Goal: Task Accomplishment & Management: Manage account settings

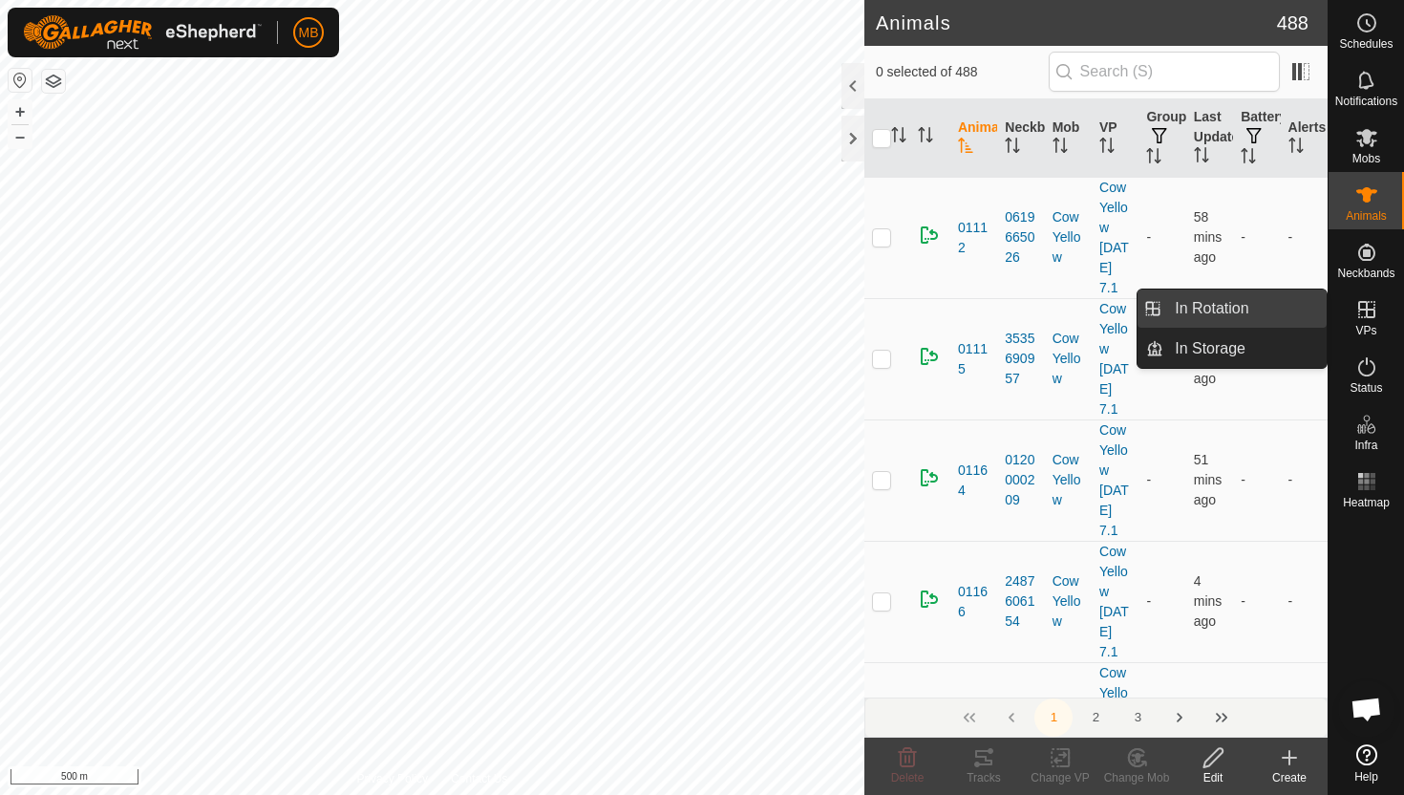
click at [1277, 311] on link "In Rotation" at bounding box center [1244, 308] width 163 height 38
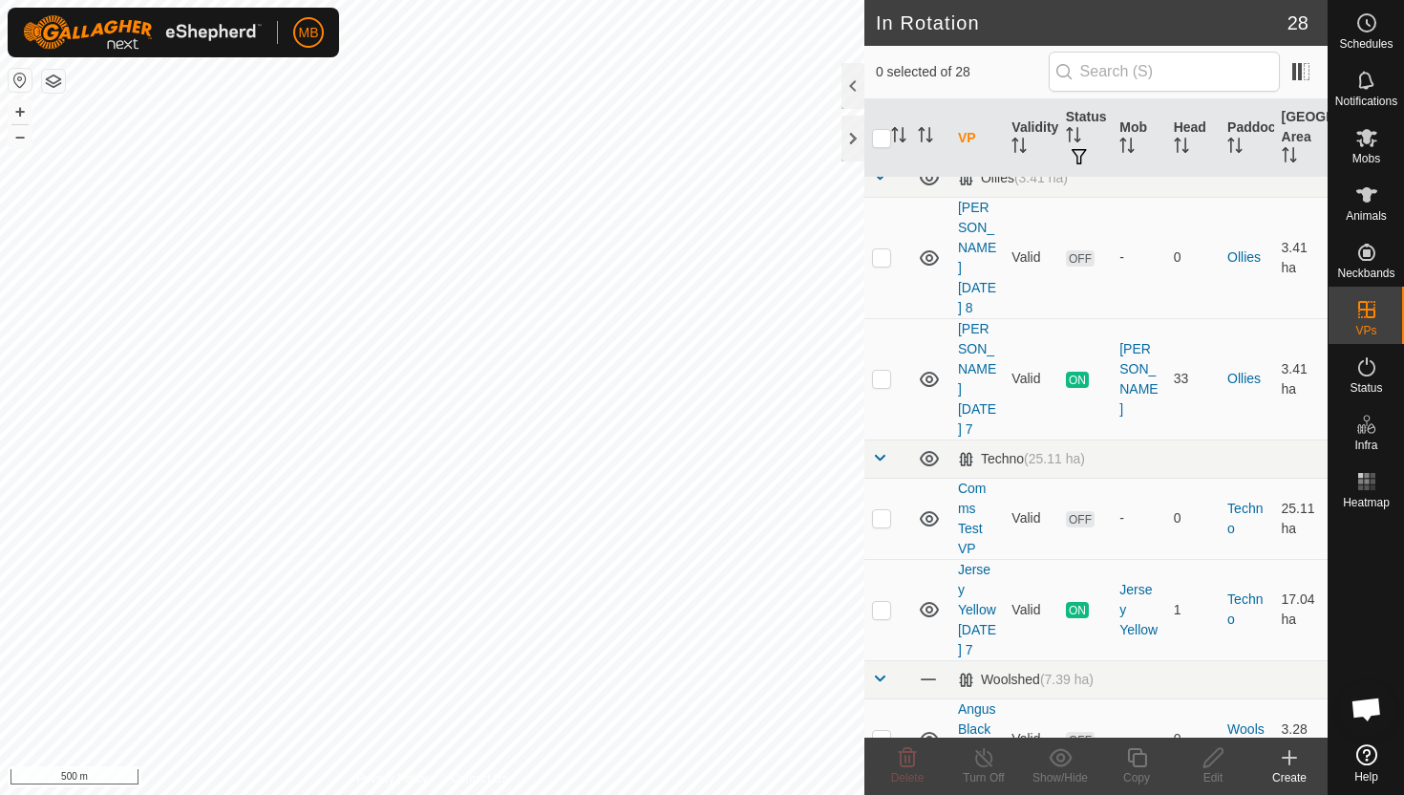
scroll to position [1268, 0]
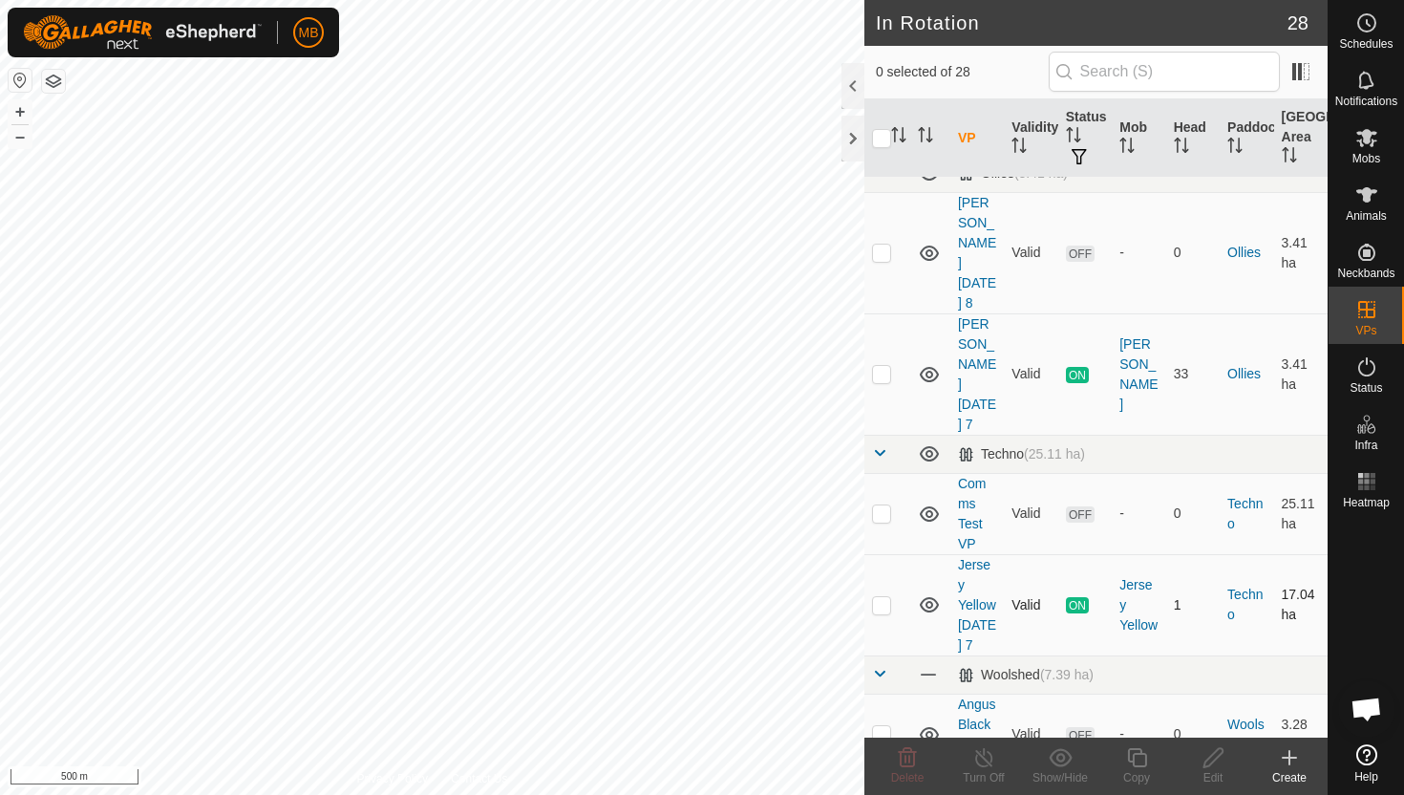
click at [881, 597] on p-checkbox at bounding box center [881, 604] width 19 height 15
checkbox input "true"
click at [1140, 757] on icon at bounding box center [1137, 757] width 24 height 23
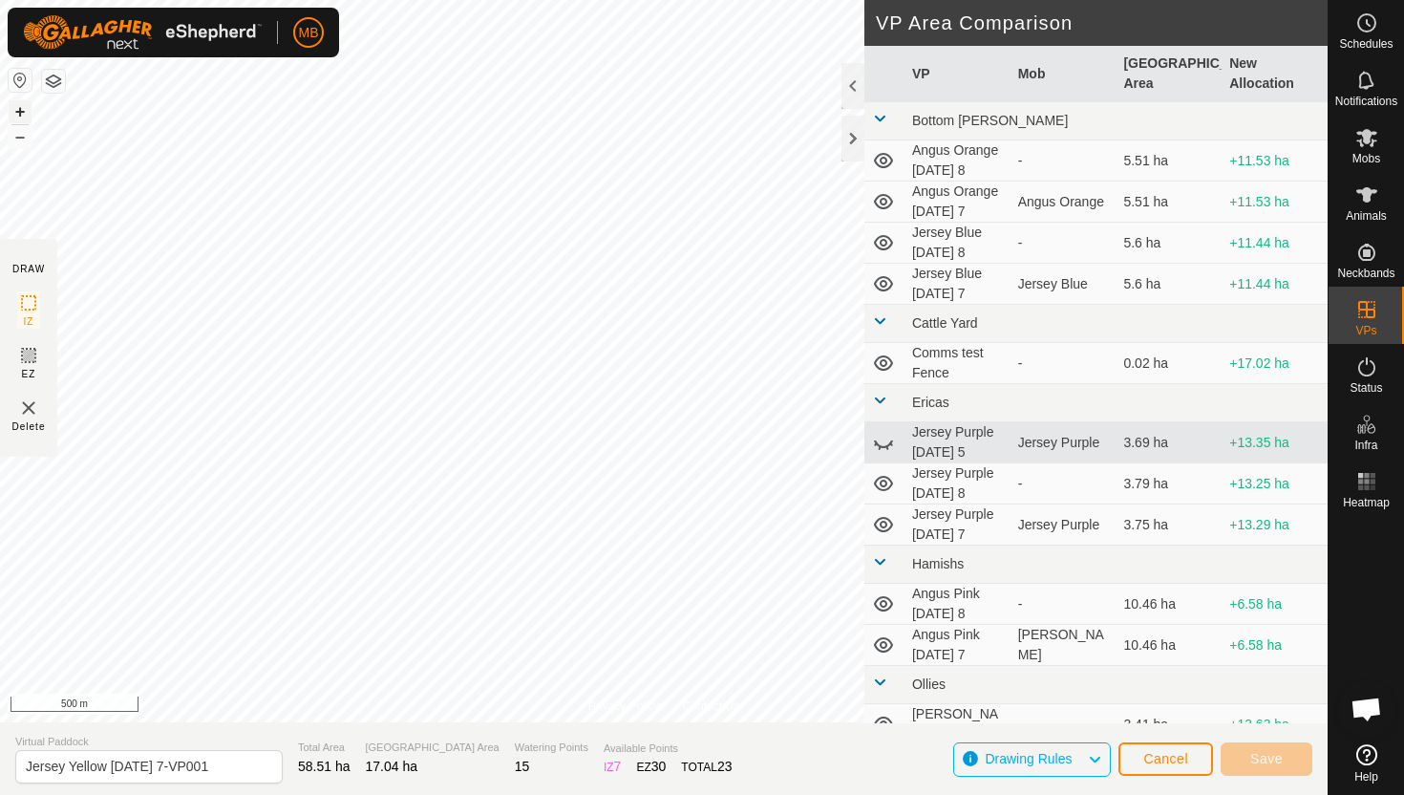
click at [19, 115] on button "+" at bounding box center [20, 111] width 23 height 23
click at [18, 108] on button "+" at bounding box center [20, 111] width 23 height 23
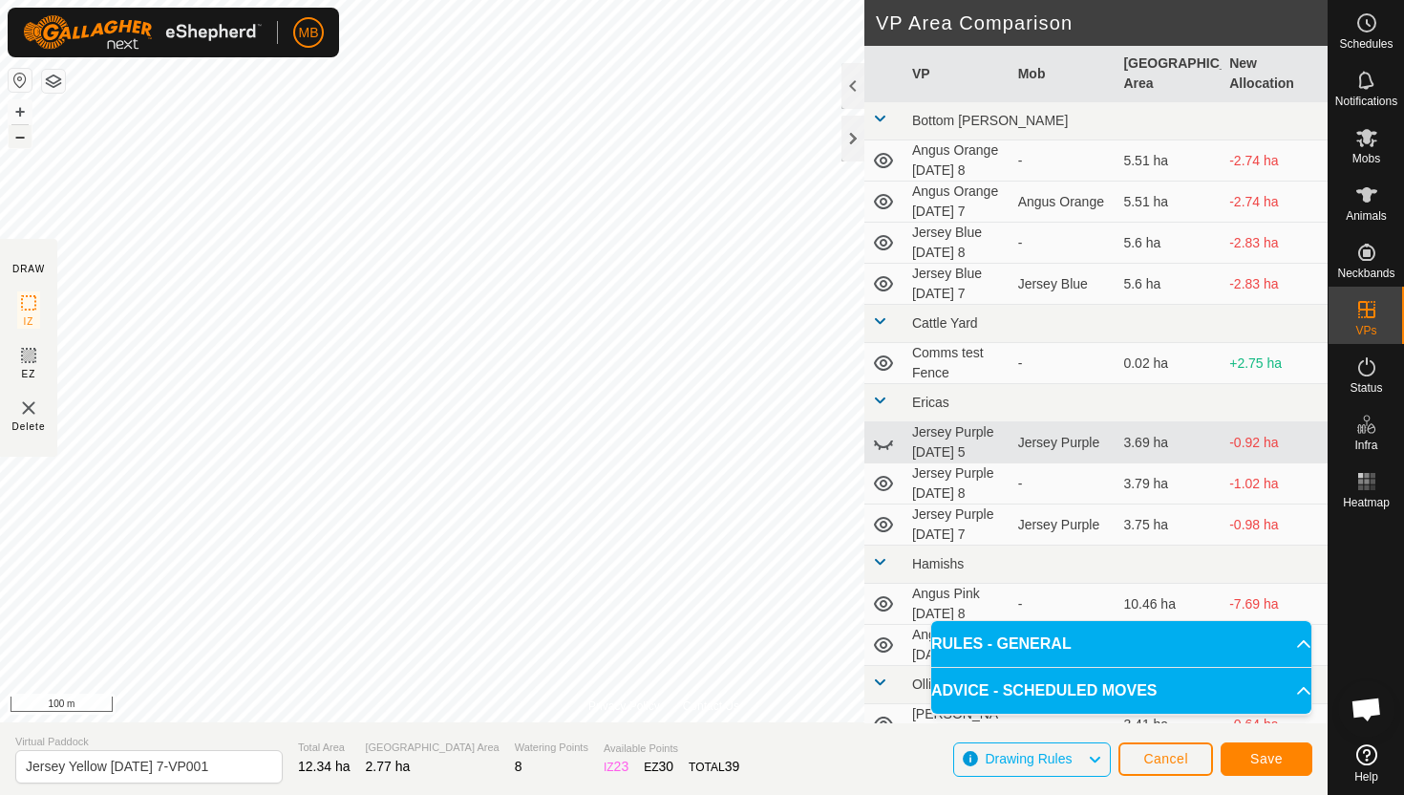
click at [24, 137] on button "–" at bounding box center [20, 136] width 23 height 23
click at [229, 770] on input "Jersey Yellow [DATE] 7-VP001" at bounding box center [148, 766] width 267 height 33
type input "Jersey Yellow [DATE] 7.1"
click at [1251, 756] on span "Save" at bounding box center [1266, 758] width 32 height 15
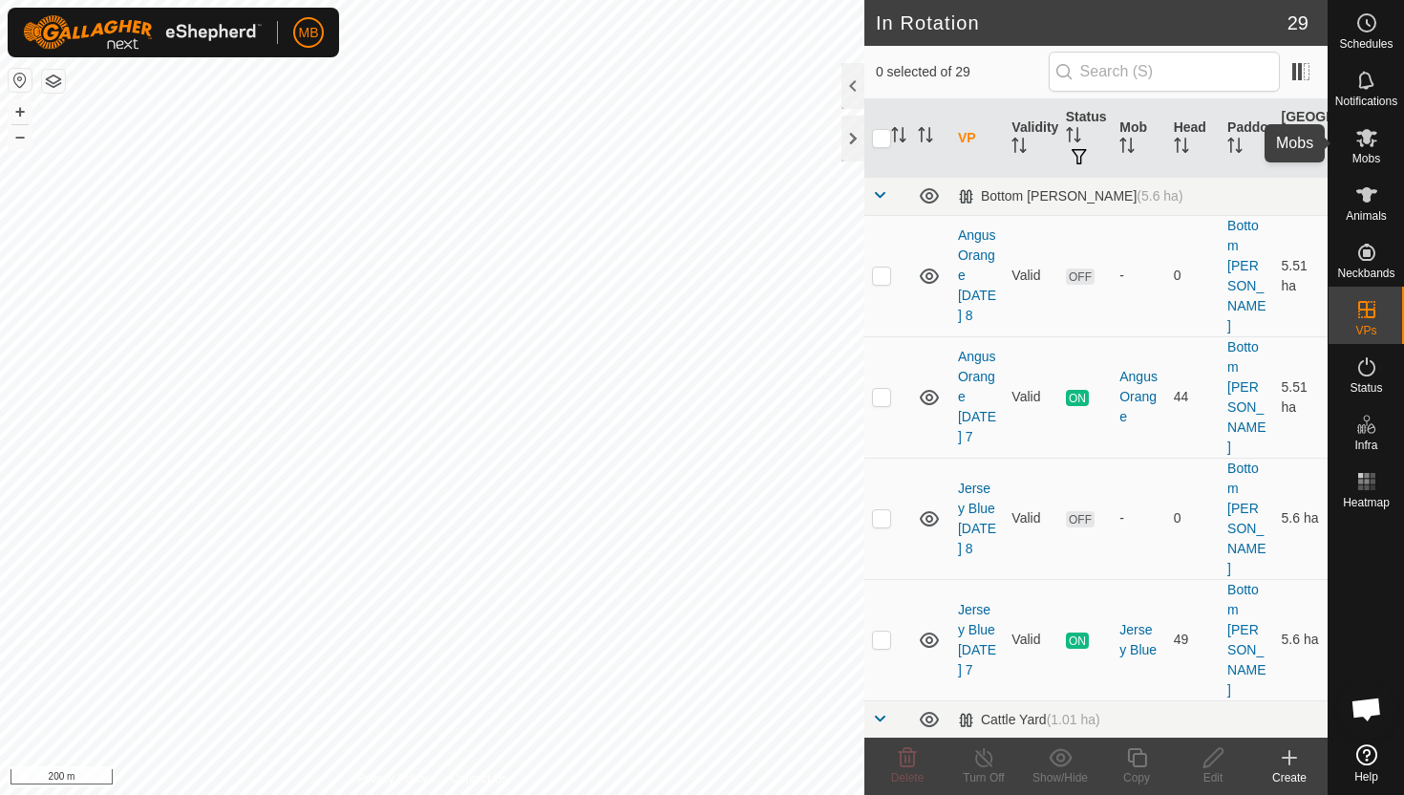
click at [1358, 155] on span "Mobs" at bounding box center [1367, 158] width 28 height 11
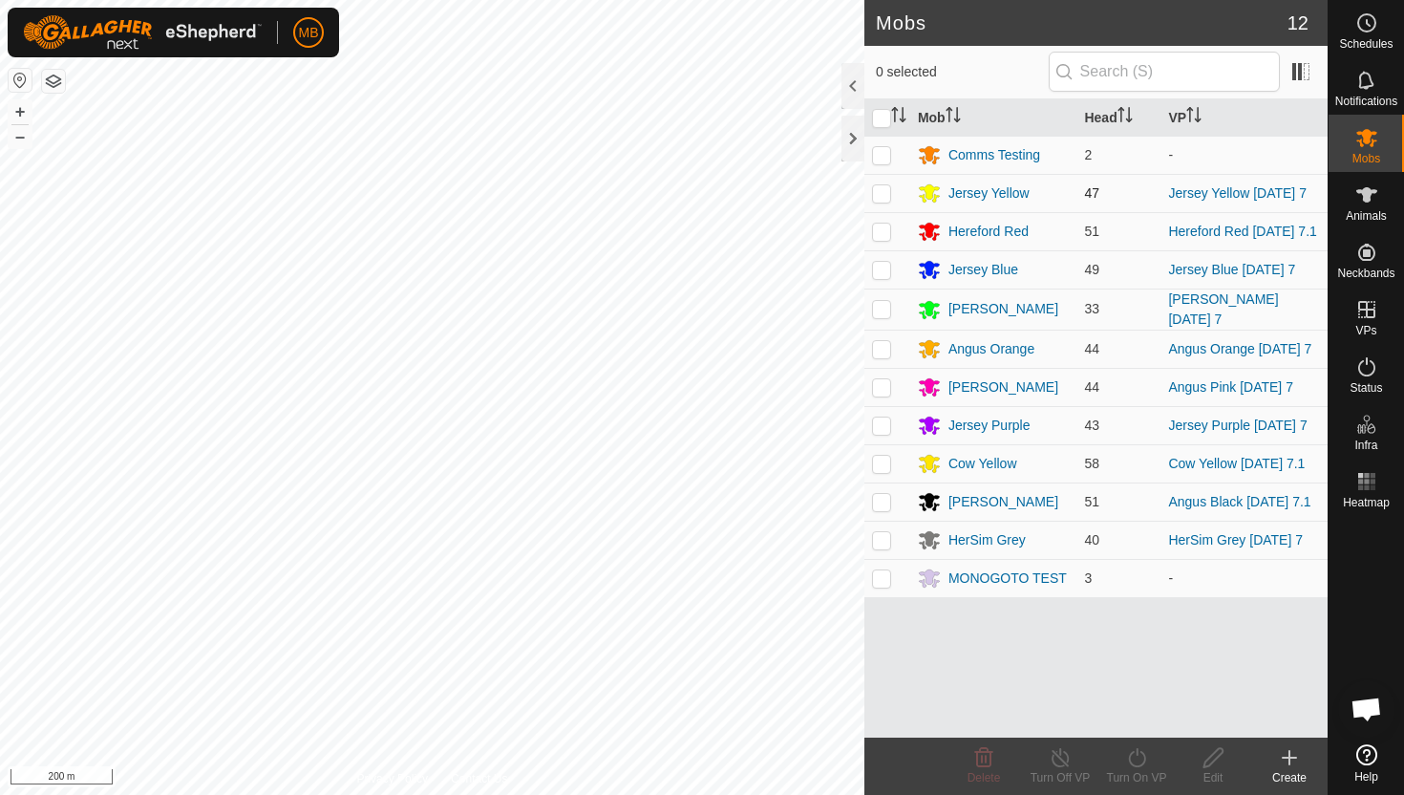
click at [884, 190] on p-checkbox at bounding box center [881, 192] width 19 height 15
checkbox input "true"
click at [1138, 757] on icon at bounding box center [1137, 757] width 24 height 23
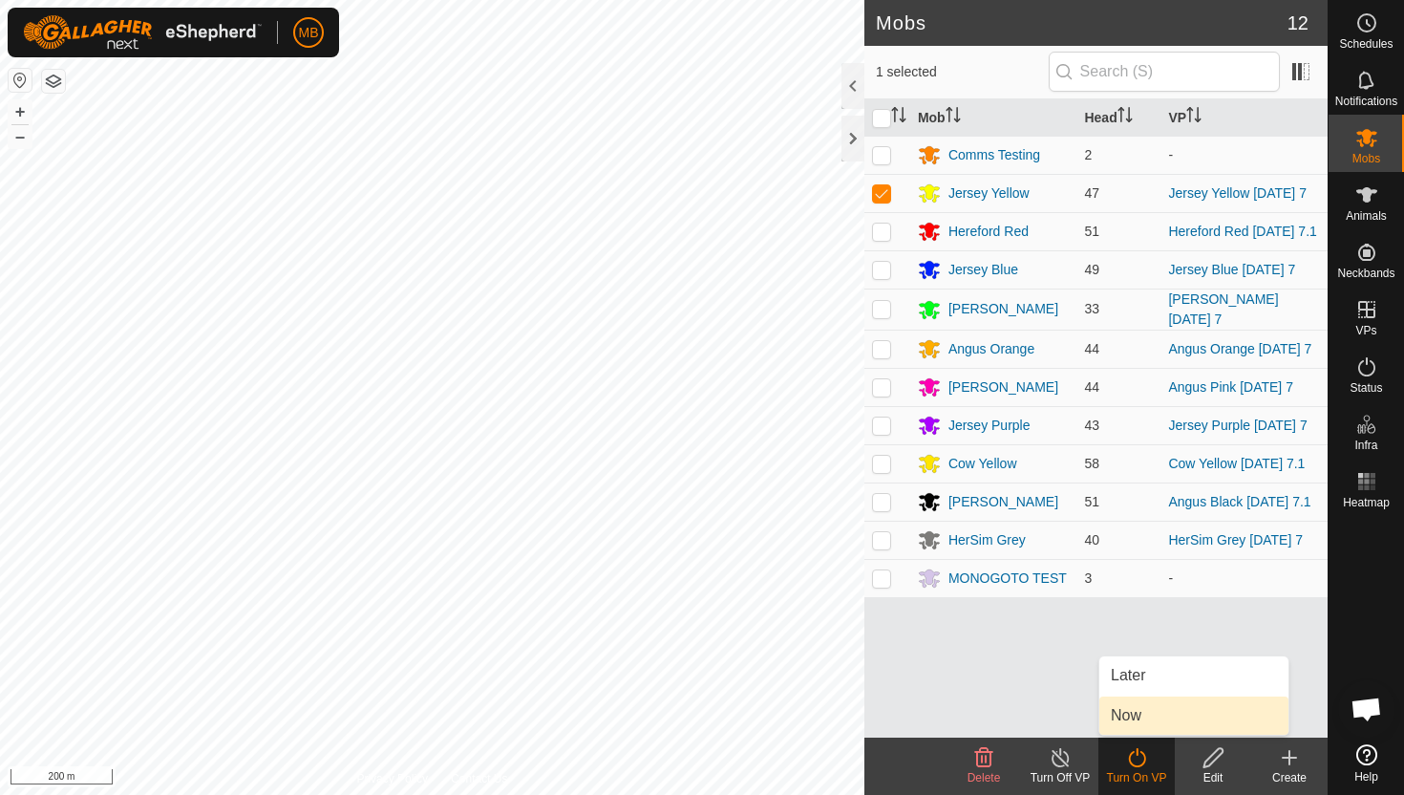
click at [1140, 717] on link "Now" at bounding box center [1193, 715] width 189 height 38
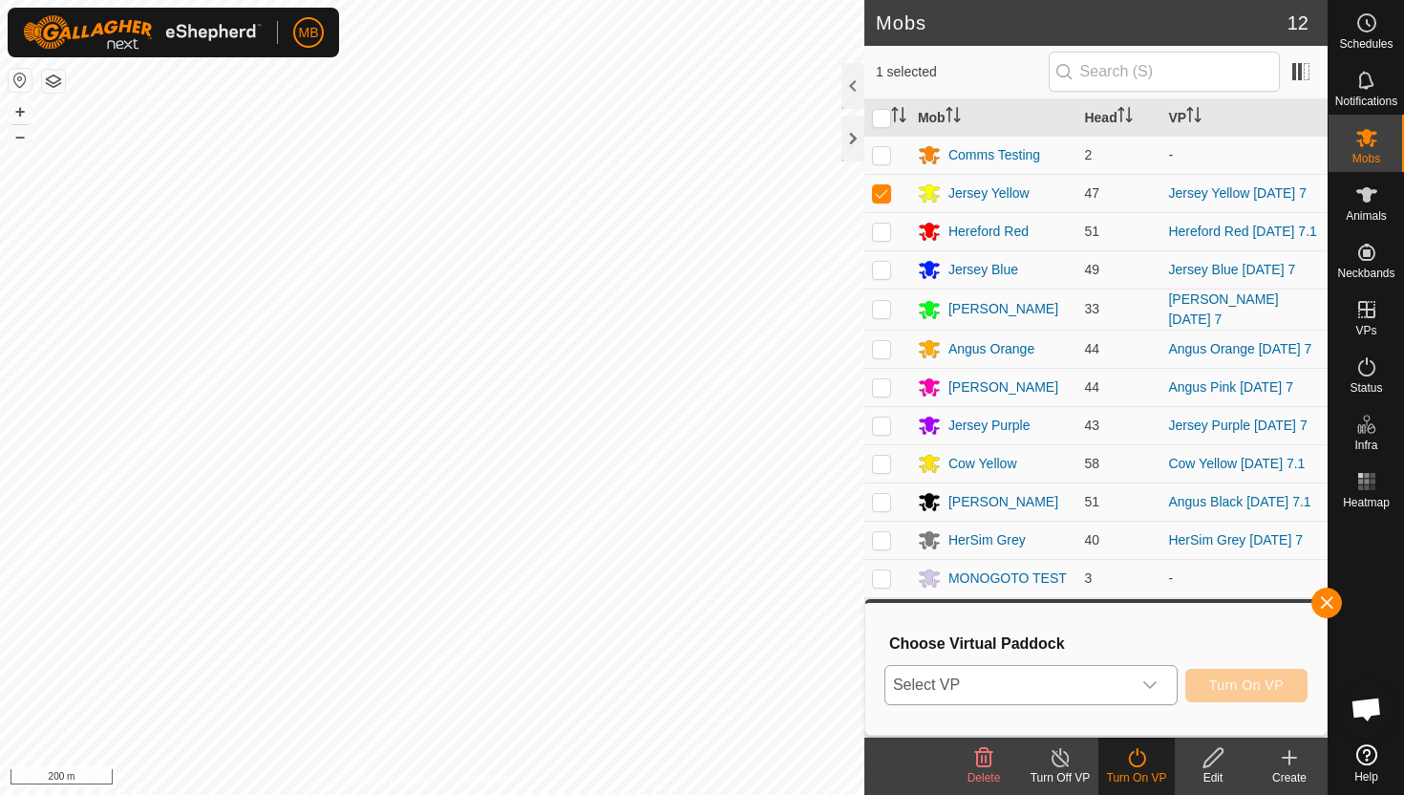
click at [1147, 680] on icon "dropdown trigger" at bounding box center [1149, 684] width 15 height 15
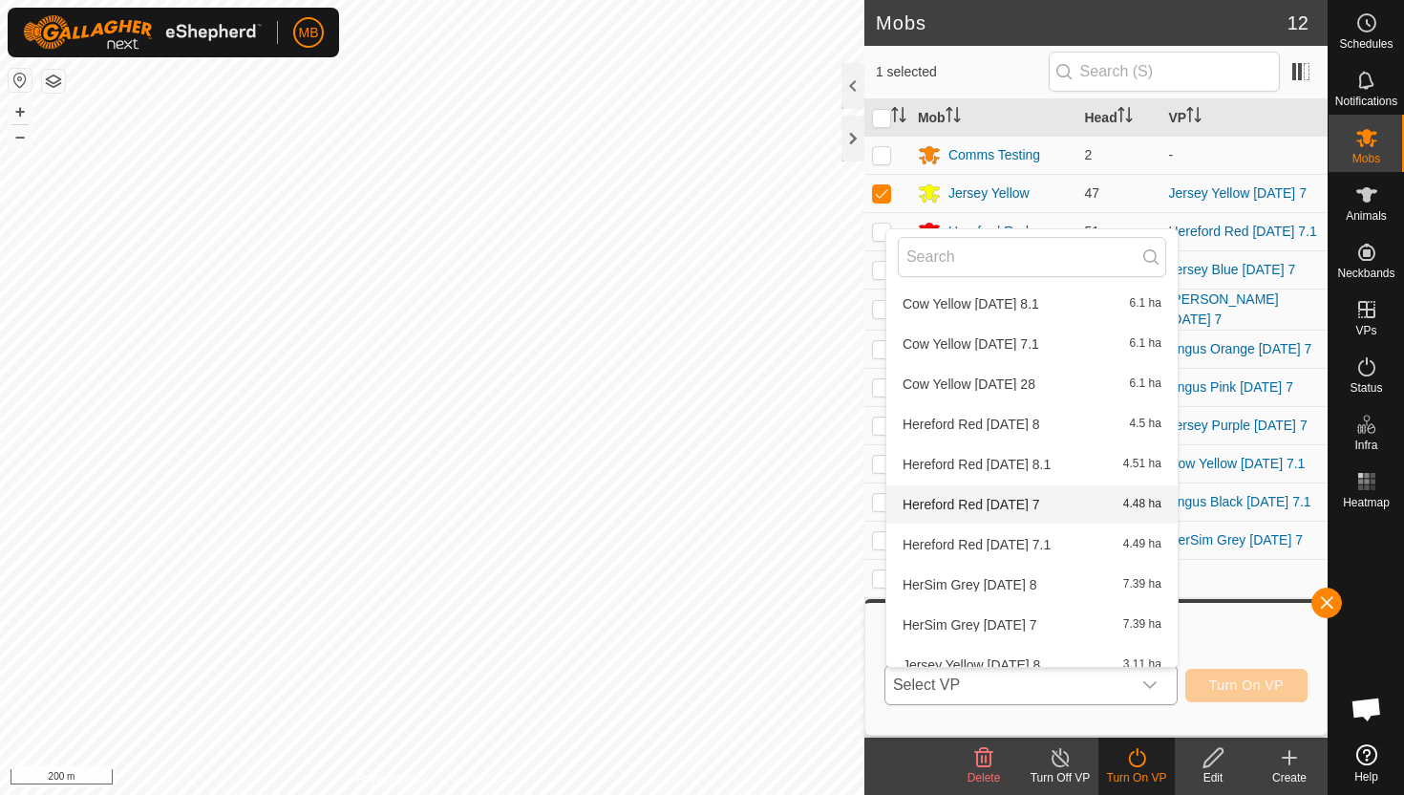
scroll to position [1087, 0]
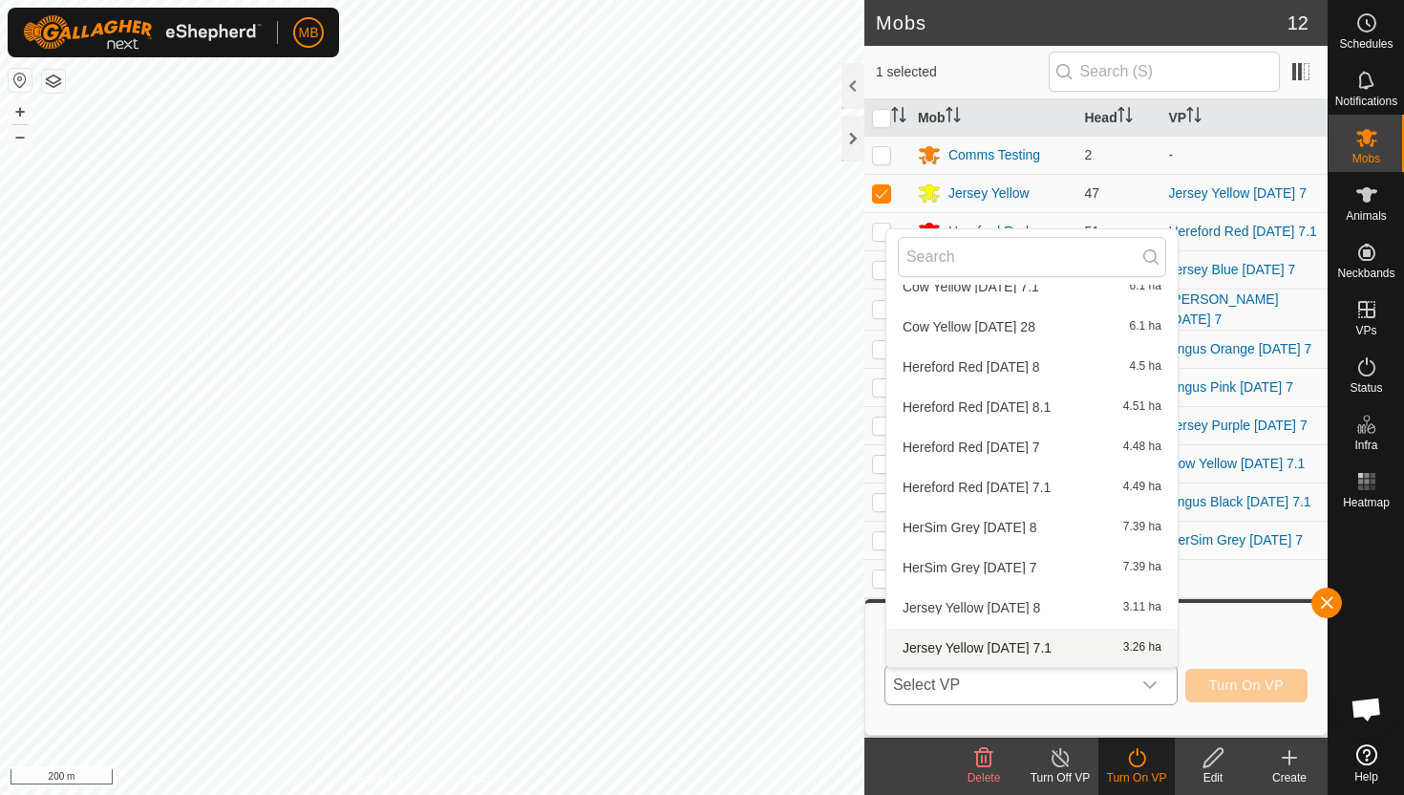
click at [1054, 643] on li "Jersey Yellow [DATE] 7.1 3.26 ha" at bounding box center [1031, 647] width 291 height 38
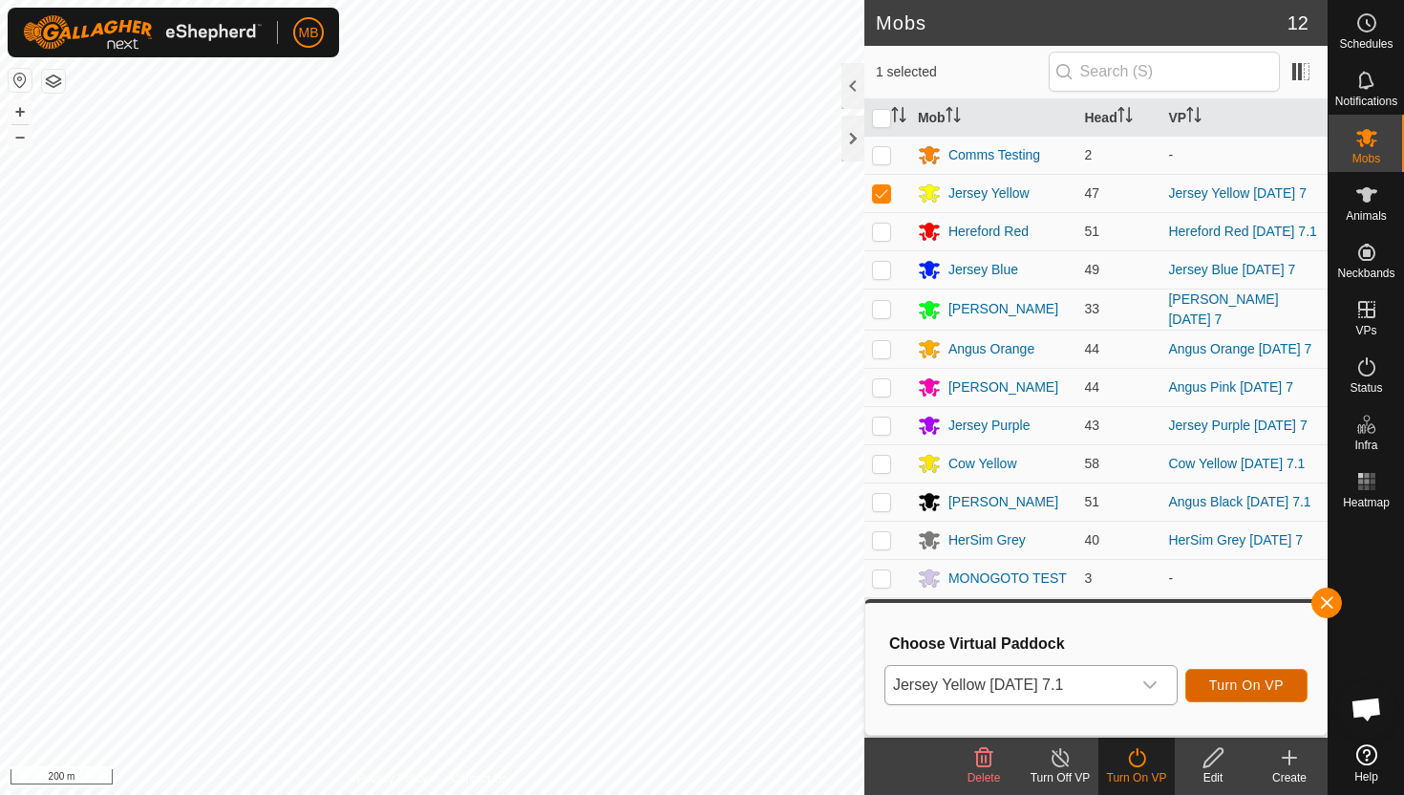
click at [1263, 679] on span "Turn On VP" at bounding box center [1246, 684] width 75 height 15
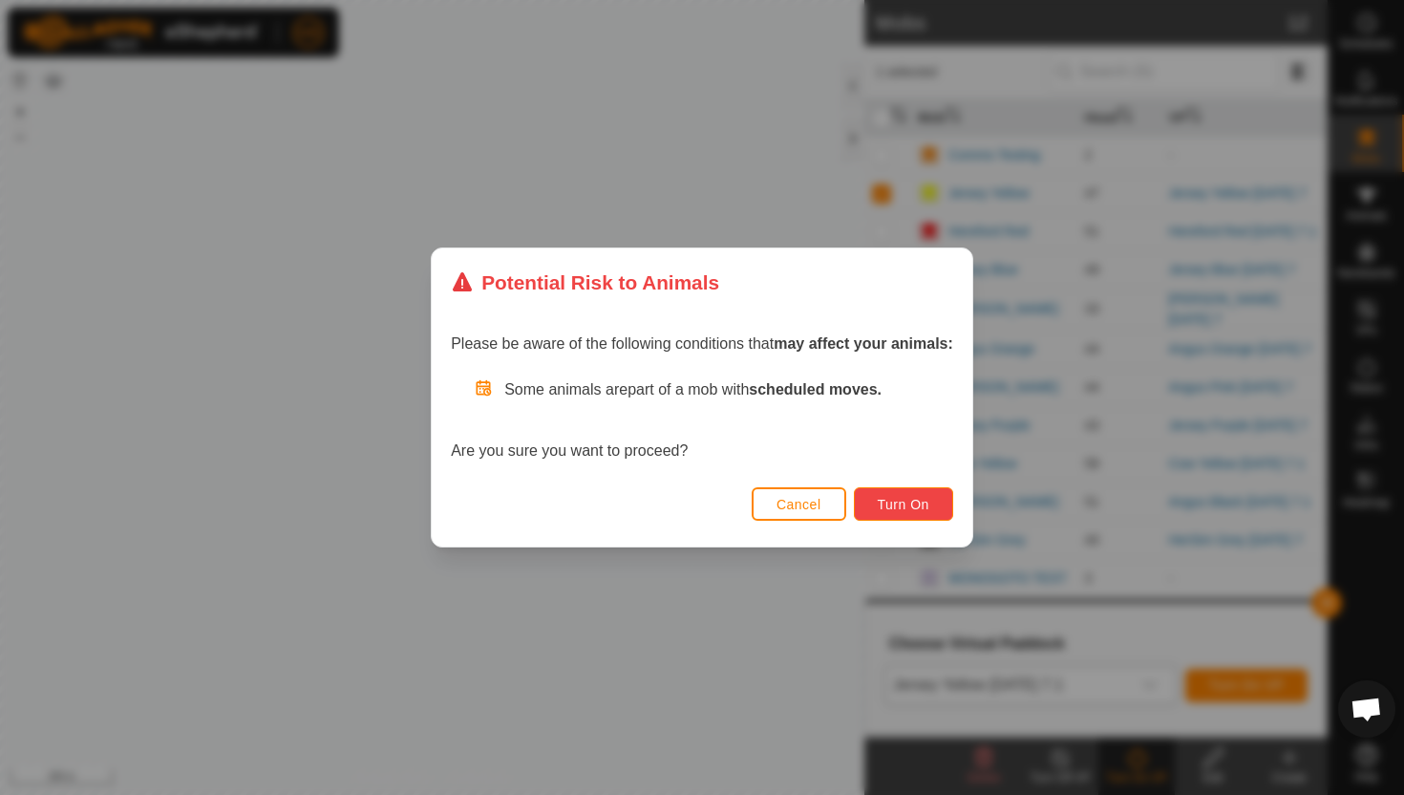
click at [922, 503] on span "Turn On" at bounding box center [904, 504] width 52 height 15
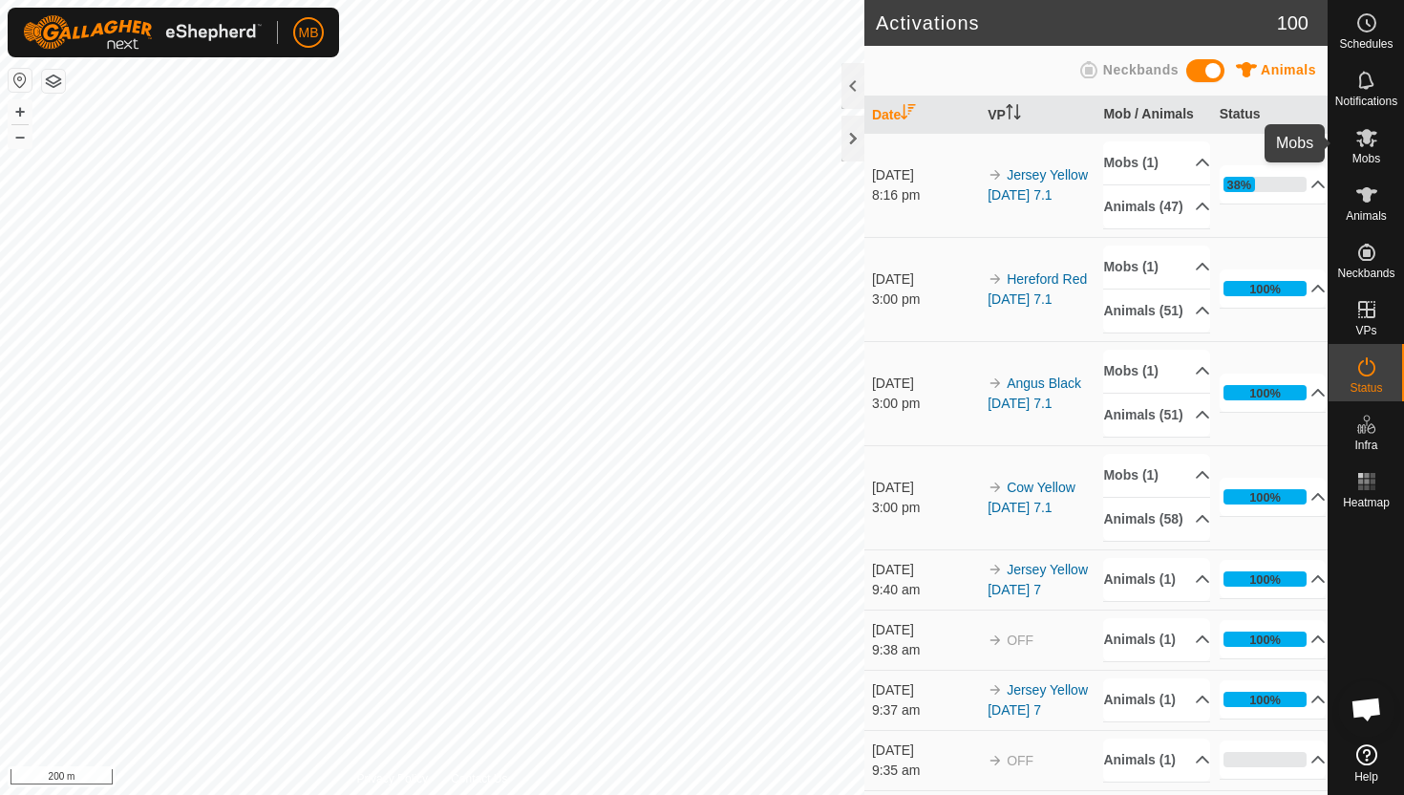
click at [1365, 131] on icon at bounding box center [1366, 138] width 21 height 18
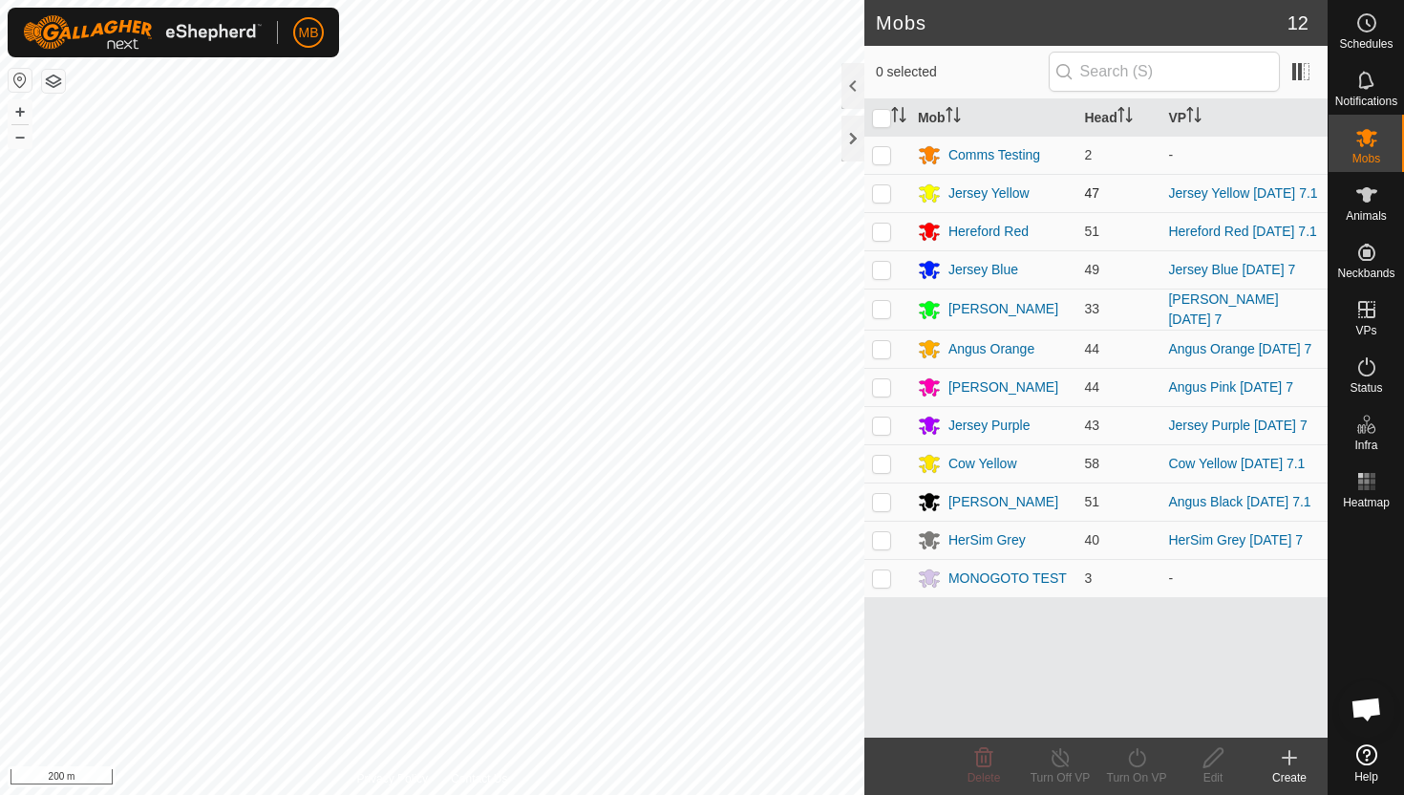
click at [887, 192] on p-checkbox at bounding box center [881, 192] width 19 height 15
checkbox input "true"
click at [1135, 751] on icon at bounding box center [1137, 757] width 24 height 23
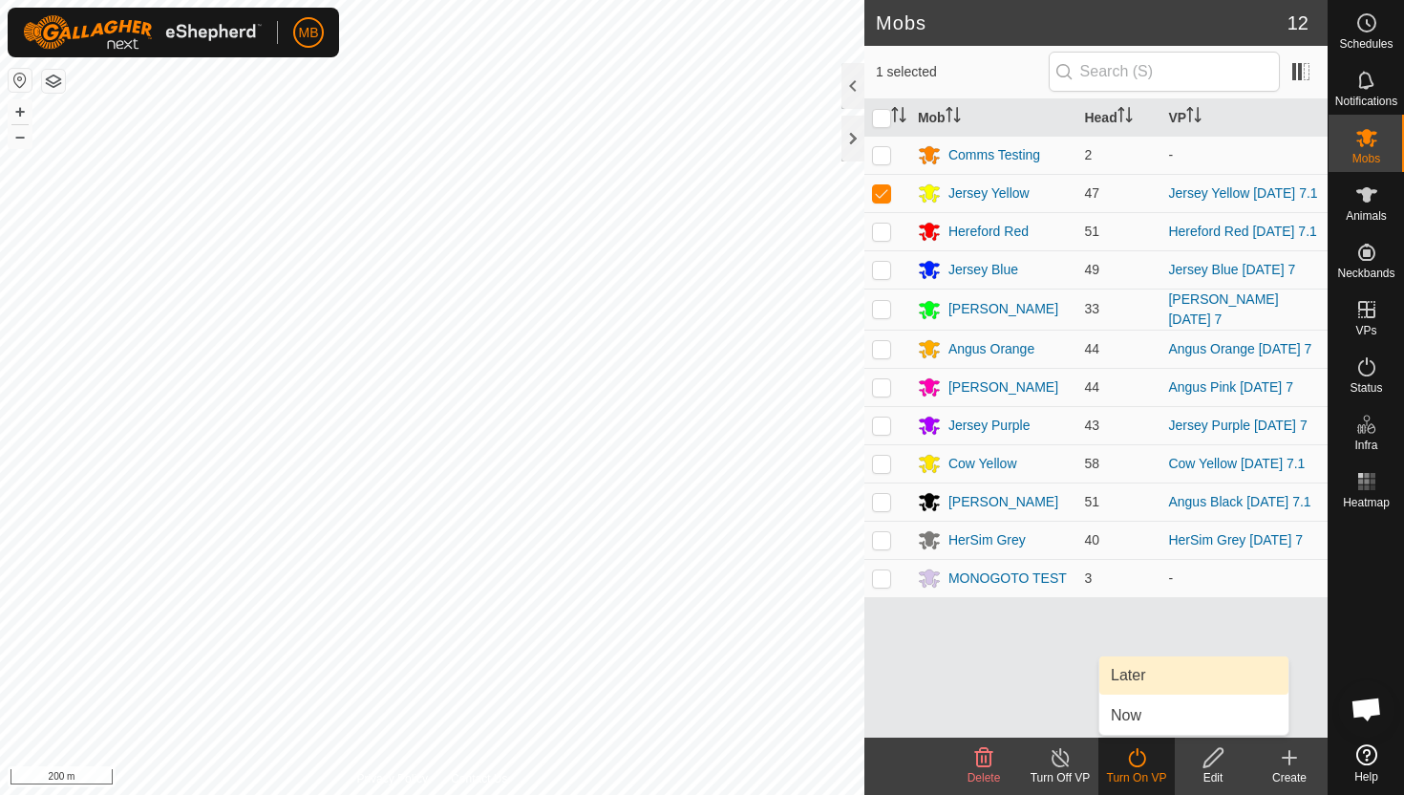
click at [1153, 666] on link "Later" at bounding box center [1193, 675] width 189 height 38
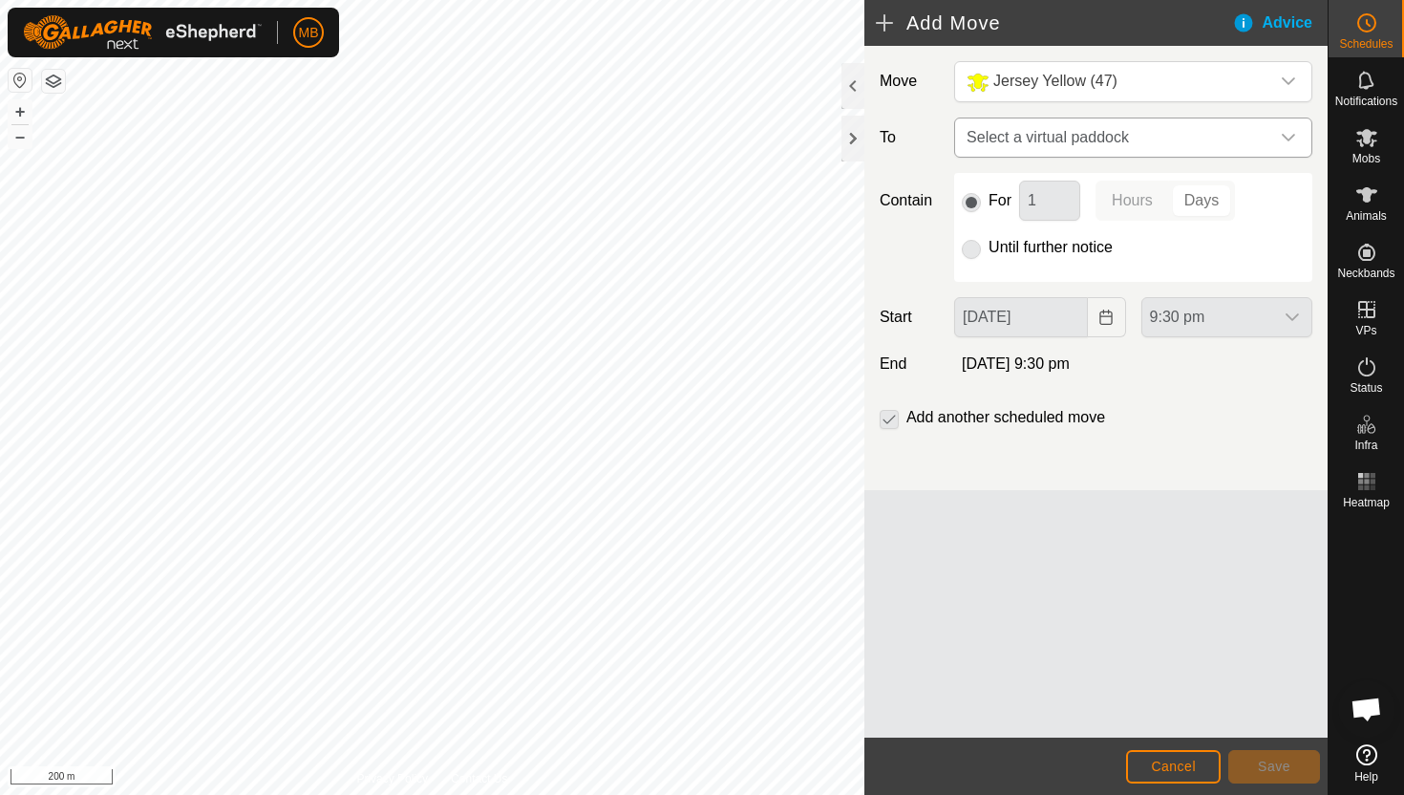
click at [1281, 137] on icon "dropdown trigger" at bounding box center [1288, 137] width 15 height 15
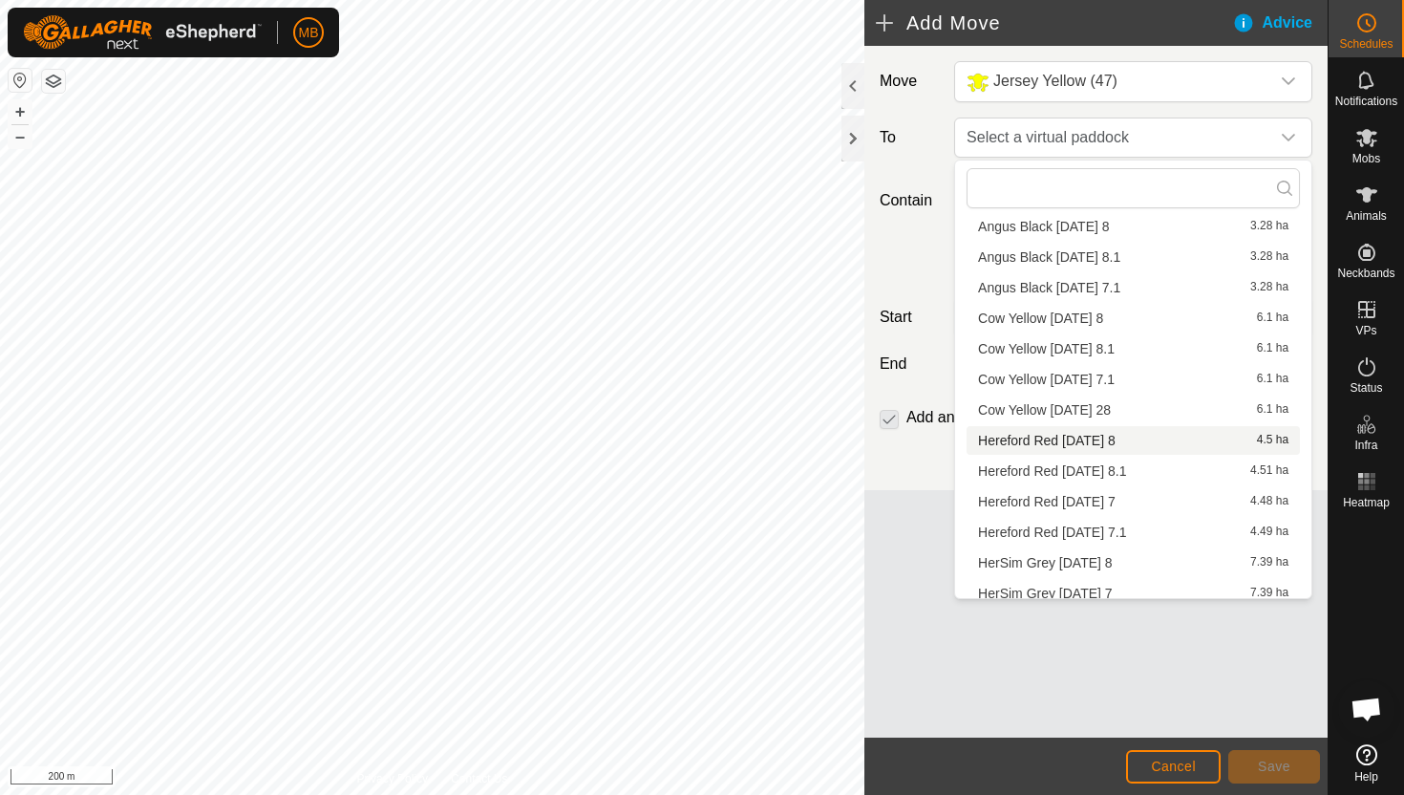
scroll to position [810, 0]
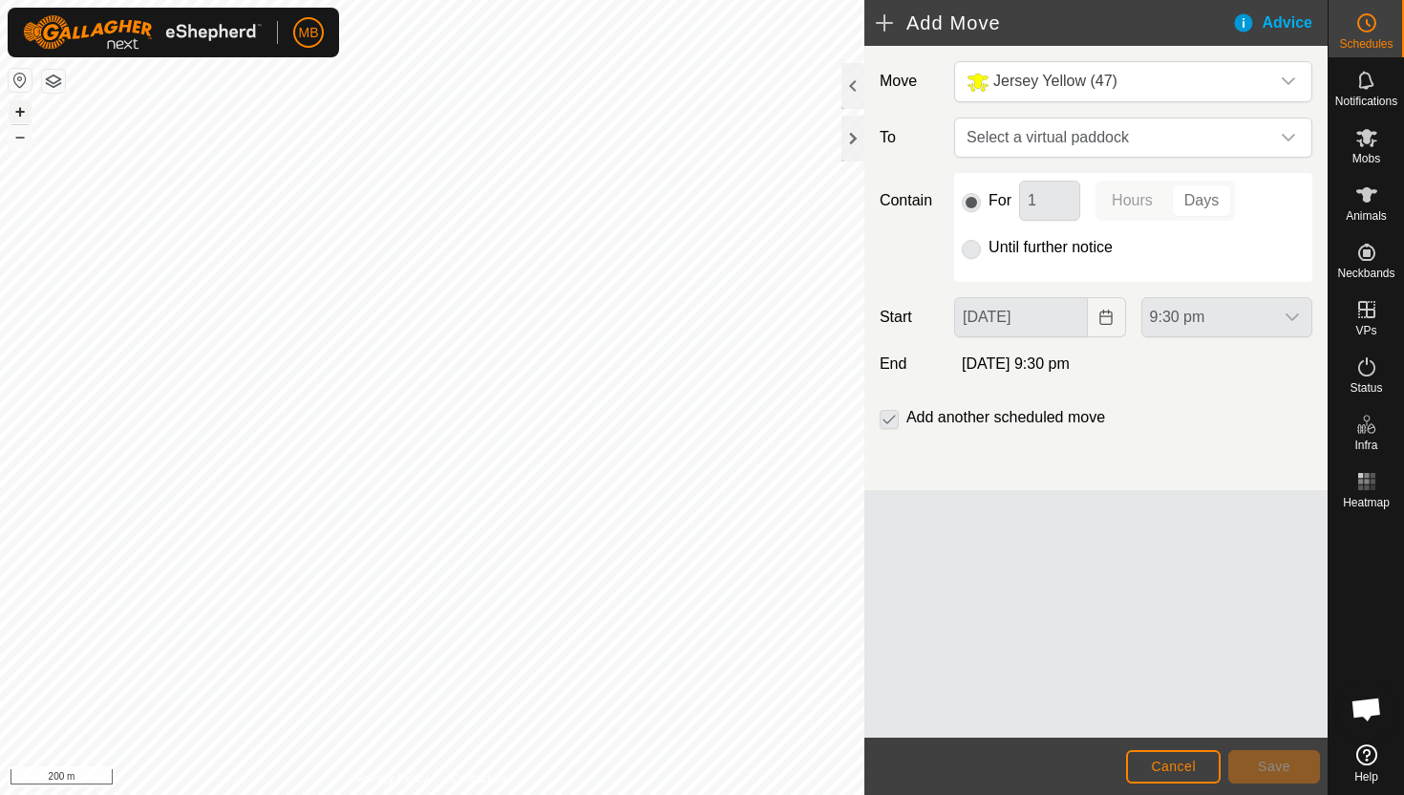
click at [17, 107] on button "+" at bounding box center [20, 111] width 23 height 23
click at [202, 0] on html "MB Schedules Notifications Mobs Animals Neckbands VPs Status Infra Heatmap Help…" at bounding box center [702, 397] width 1404 height 795
click at [22, 139] on button "–" at bounding box center [20, 136] width 23 height 23
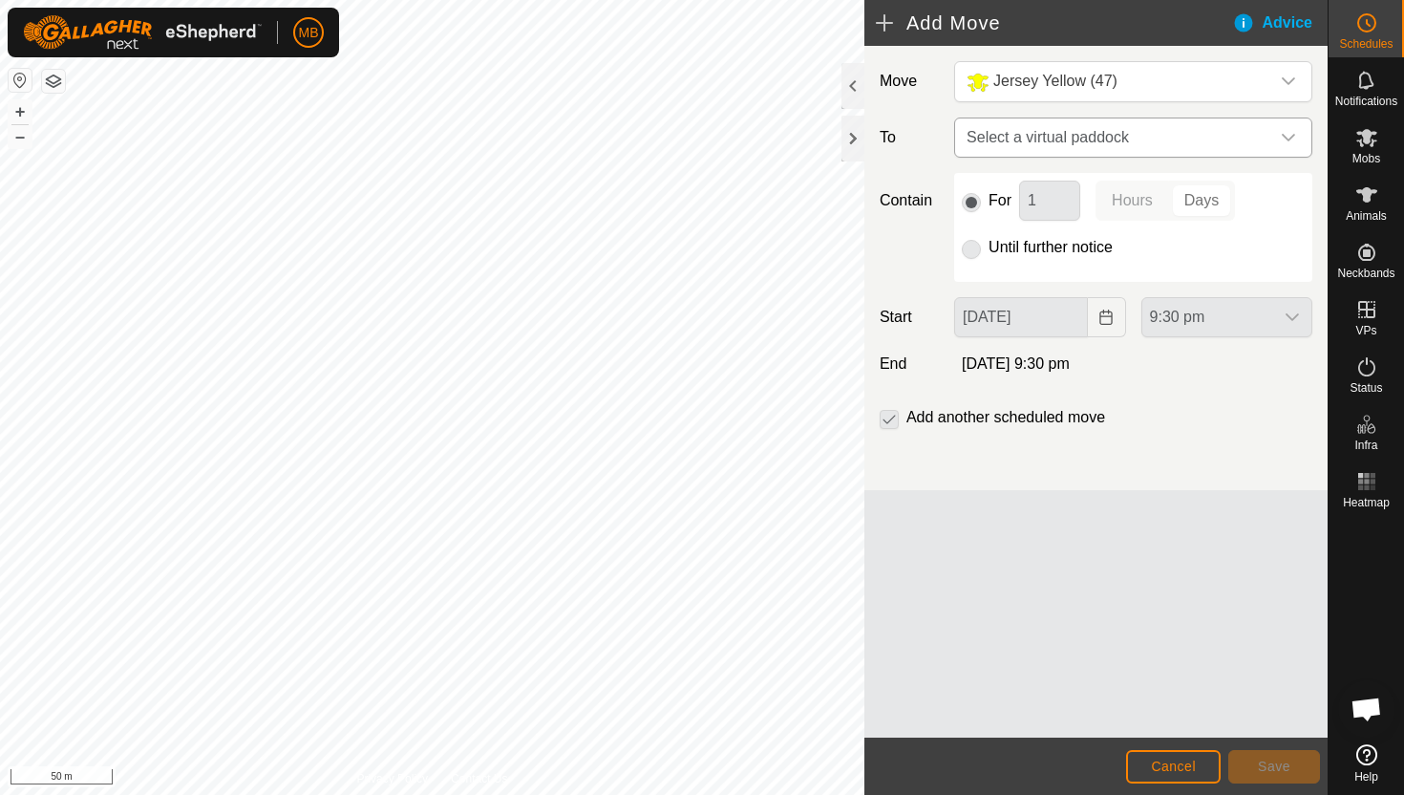
click at [1291, 129] on div "dropdown trigger" at bounding box center [1288, 137] width 38 height 38
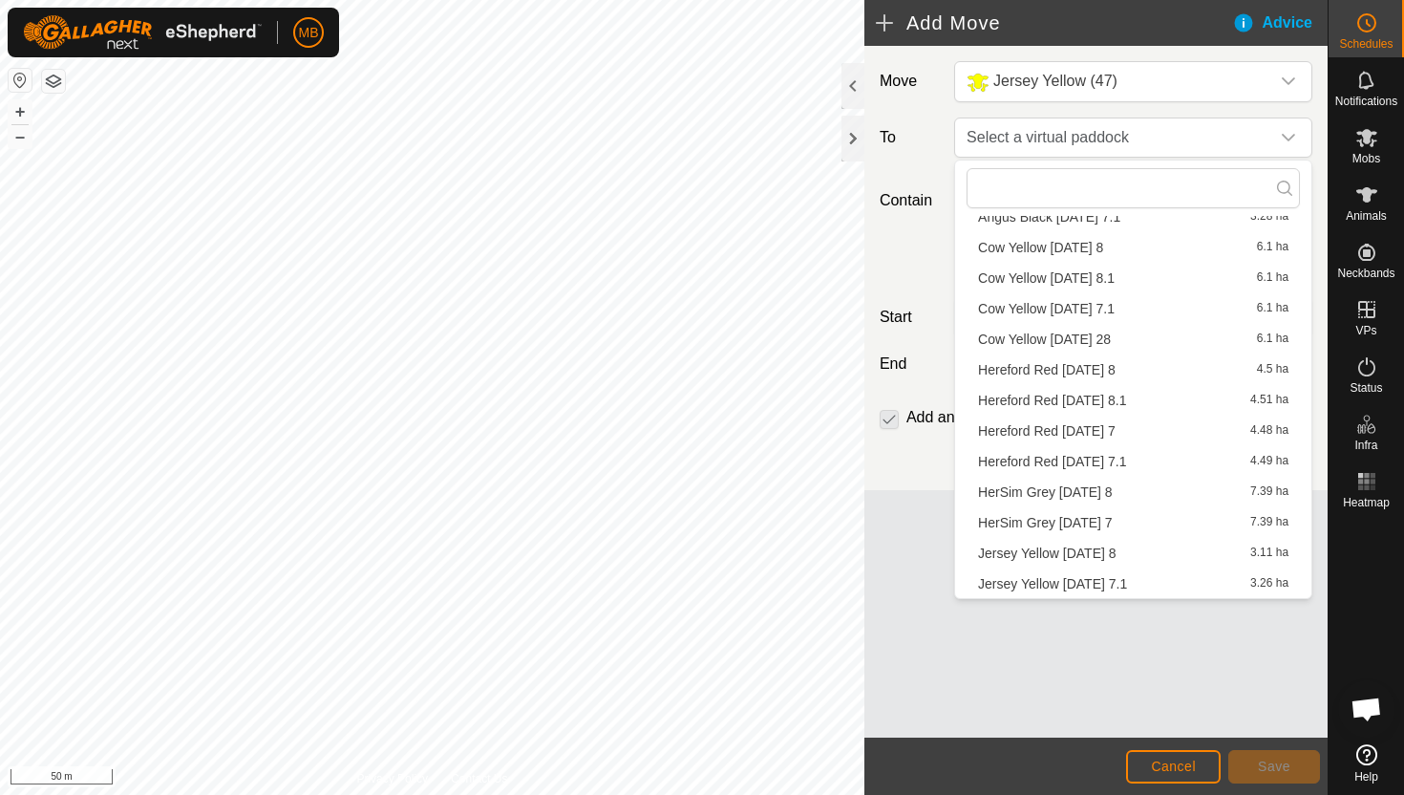
click at [1071, 553] on li "Jersey Yellow Monday 8 3.11 ha" at bounding box center [1133, 553] width 333 height 29
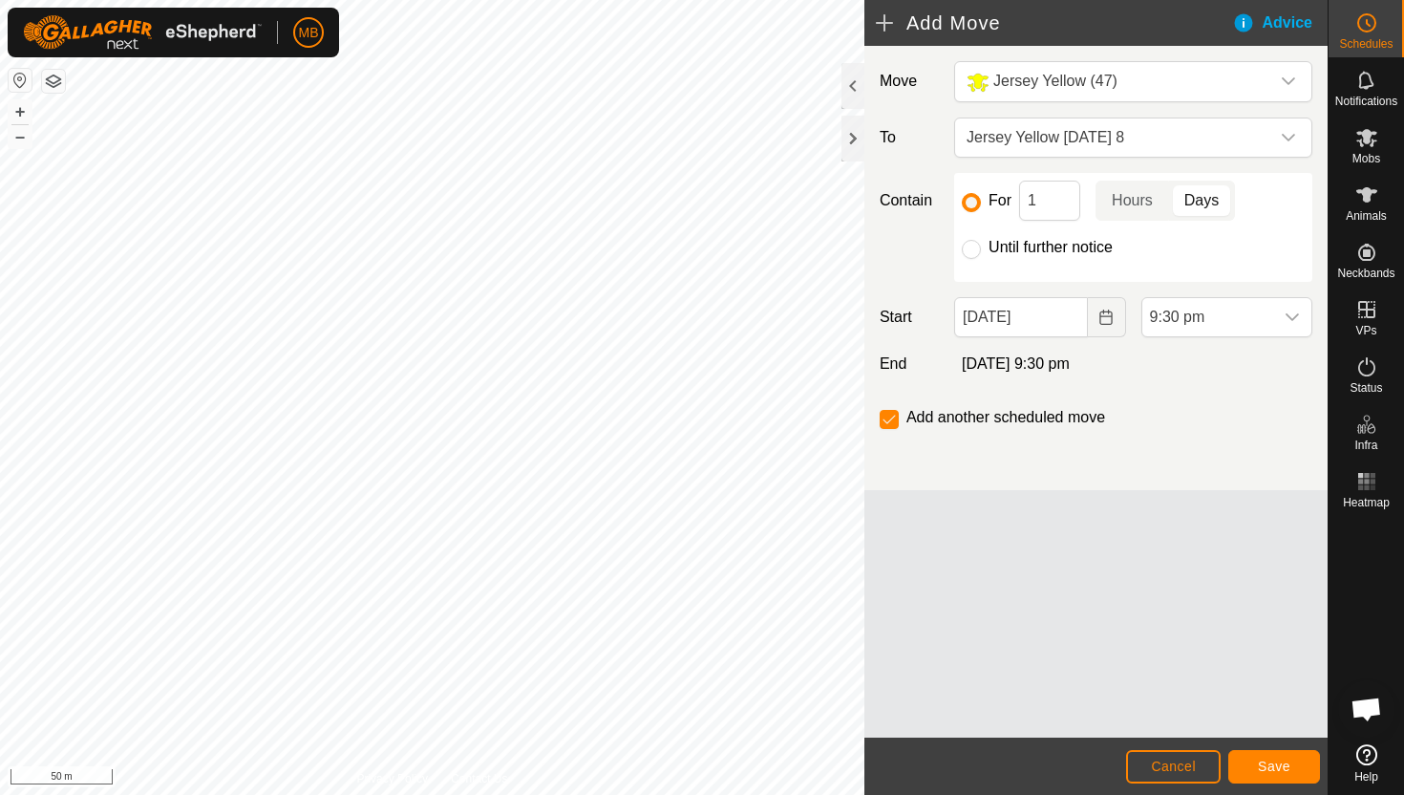
click at [1073, 247] on label "Until further notice" at bounding box center [1051, 247] width 124 height 15
click at [981, 247] on input "Until further notice" at bounding box center [971, 249] width 19 height 19
radio input "true"
checkbox input "false"
click at [1069, 314] on input "07 Sep, 2025" at bounding box center [1020, 317] width 133 height 40
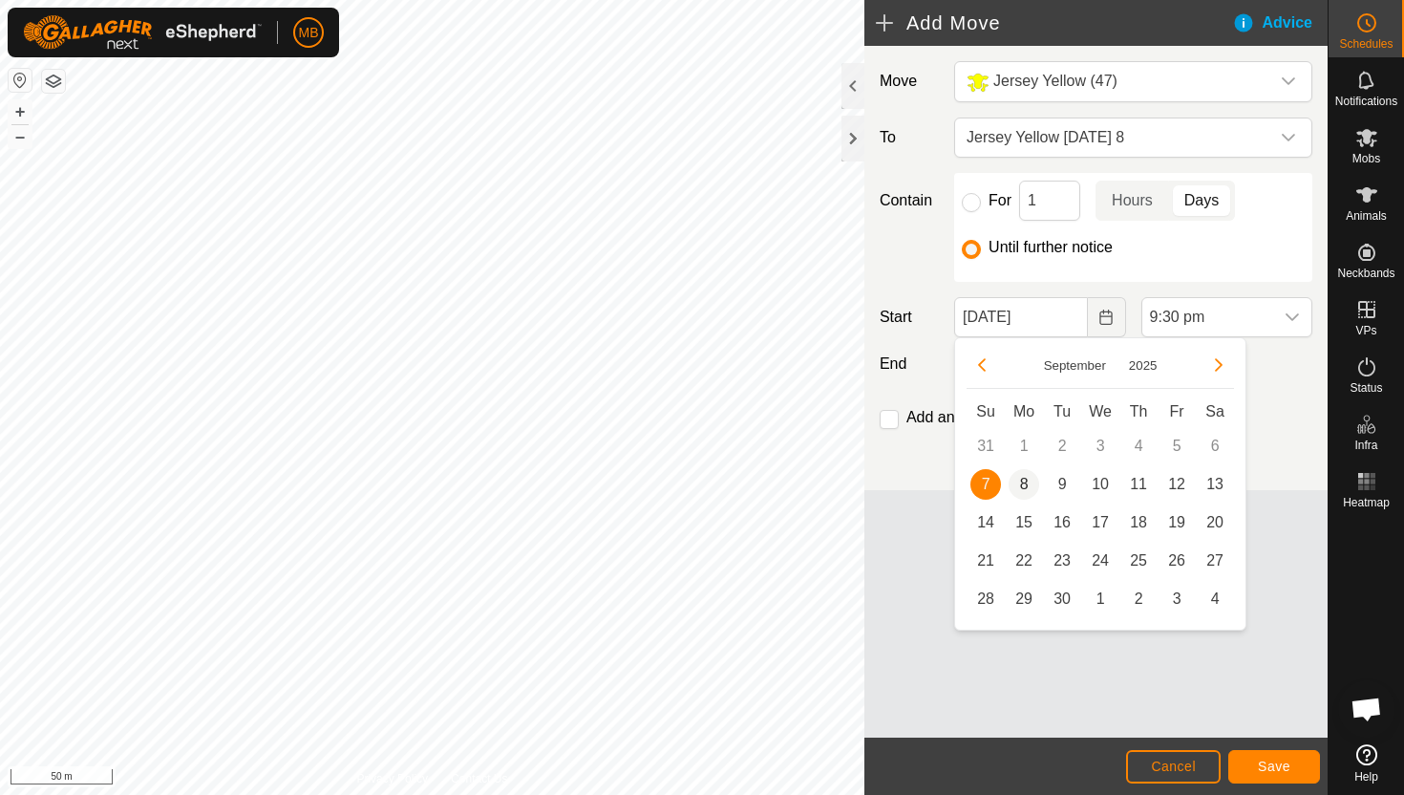
click at [1024, 481] on span "8" at bounding box center [1024, 484] width 31 height 31
type input "08 Sep, 2025"
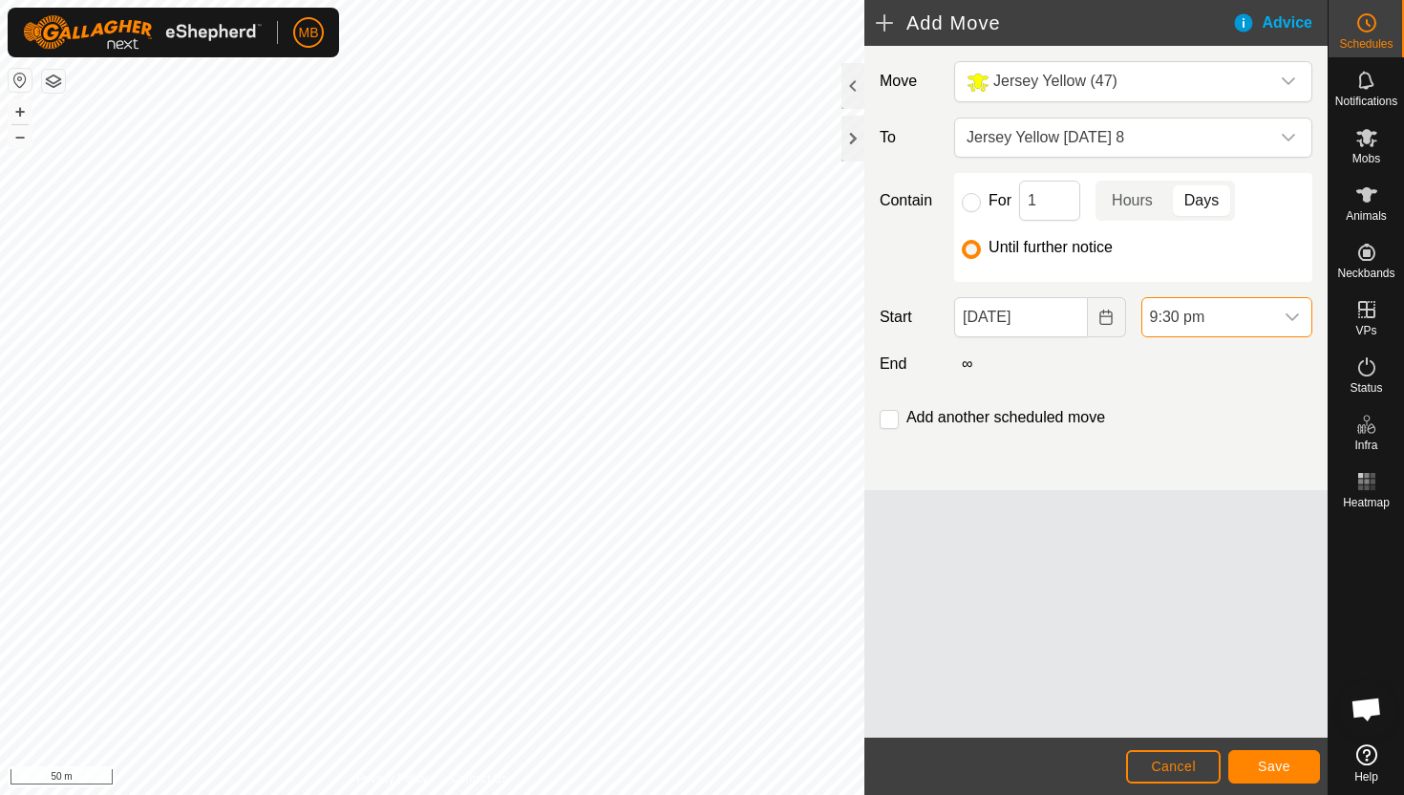
click at [1262, 316] on span "9:30 pm" at bounding box center [1207, 317] width 131 height 38
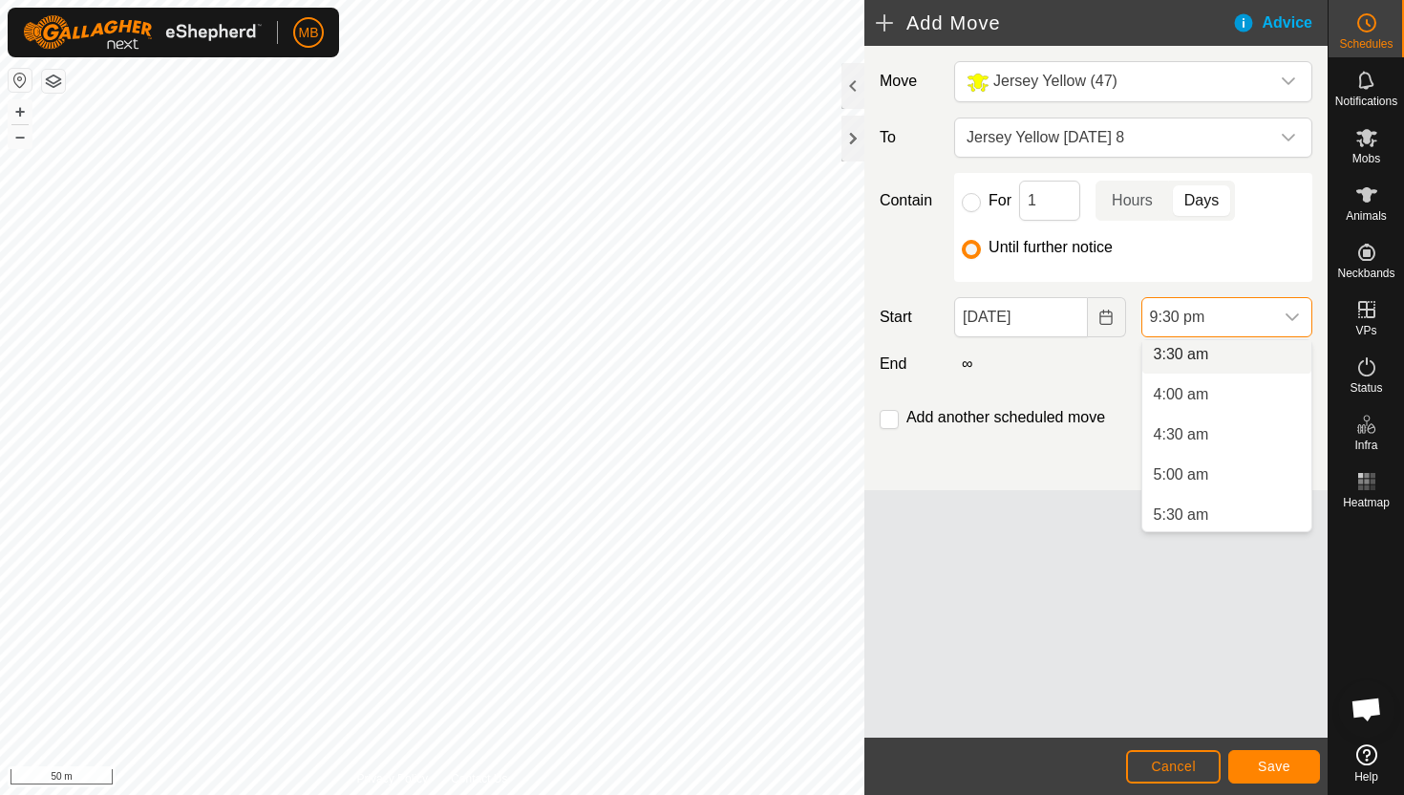
scroll to position [281, 0]
click at [1233, 408] on li "4:00 am" at bounding box center [1226, 399] width 169 height 38
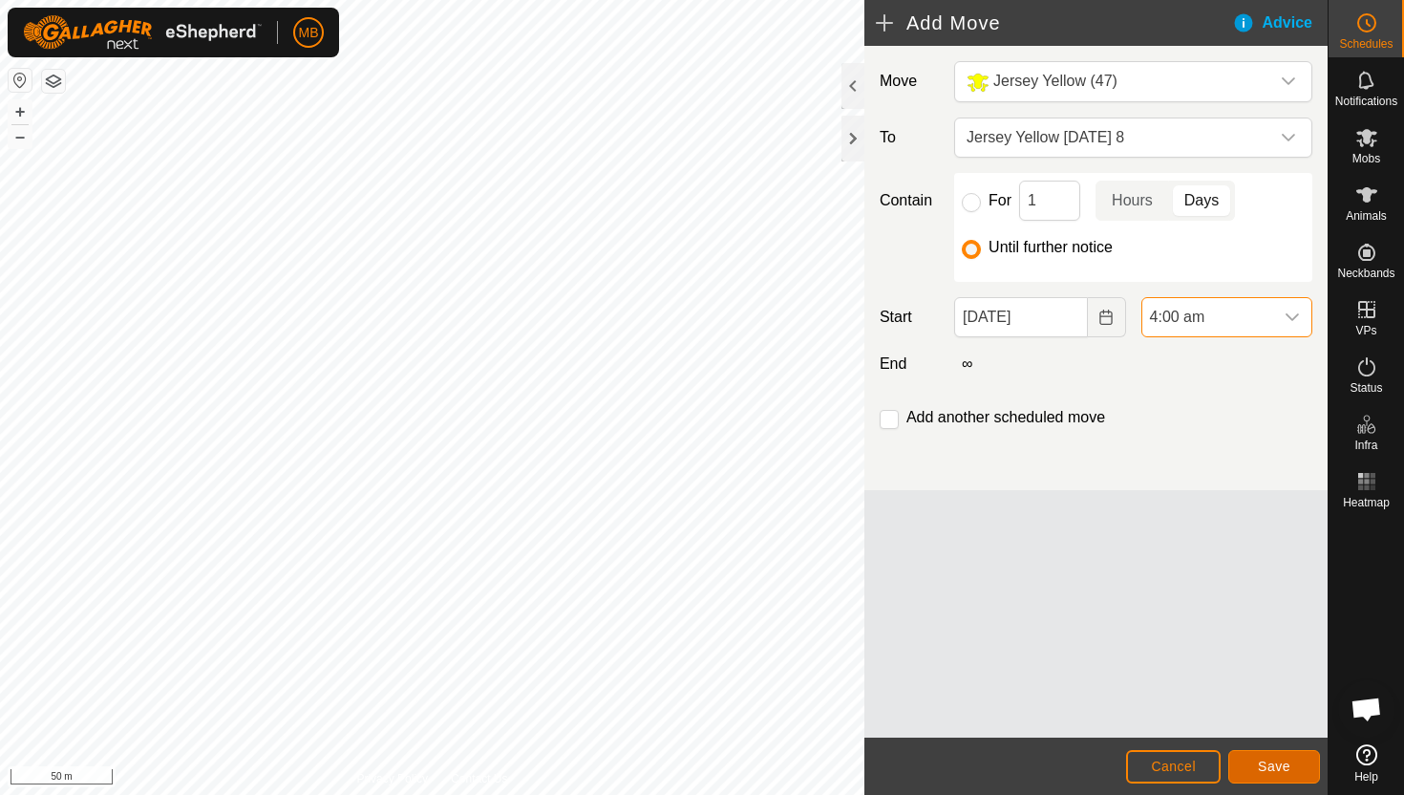
click at [1265, 764] on span "Save" at bounding box center [1274, 765] width 32 height 15
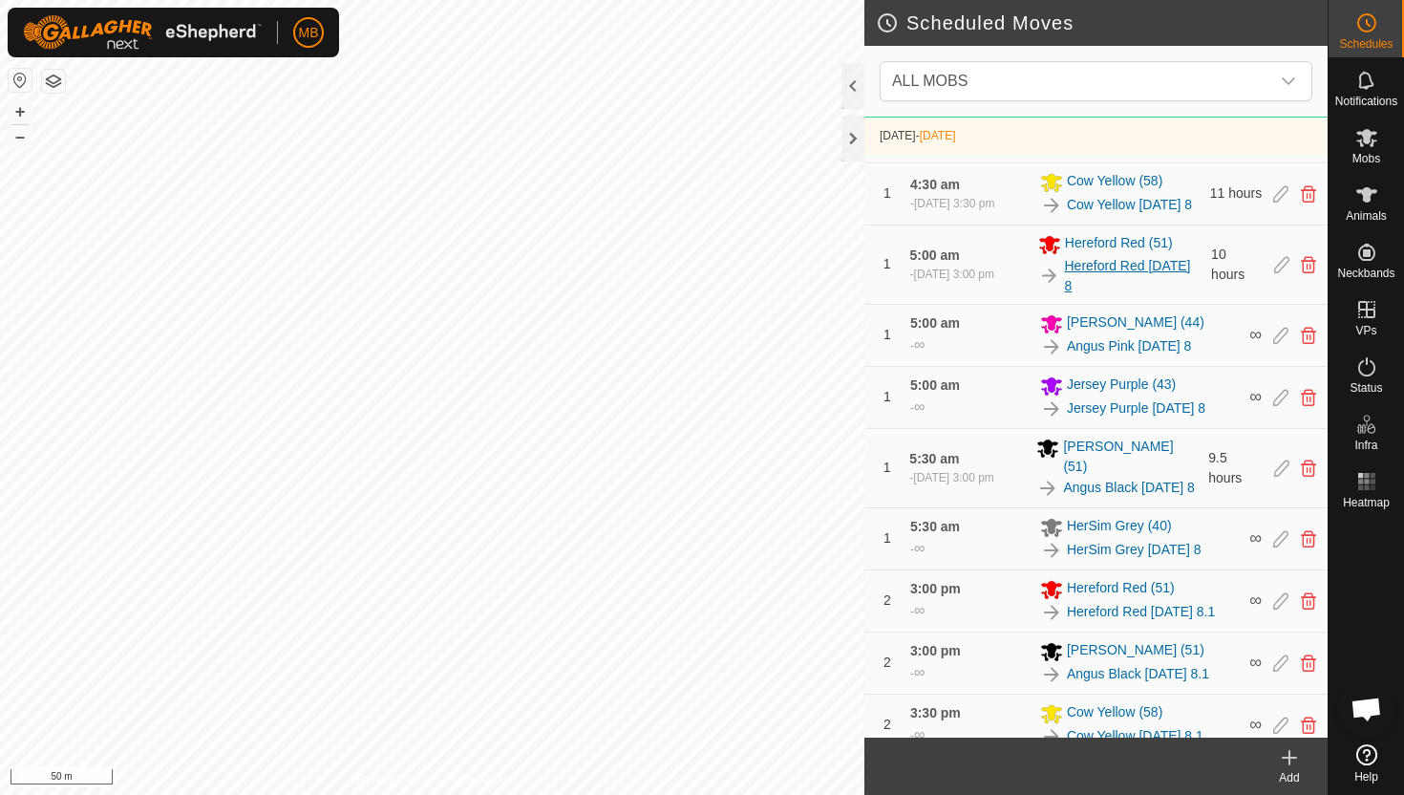
scroll to position [1051, 0]
